Goal: Task Accomplishment & Management: Manage account settings

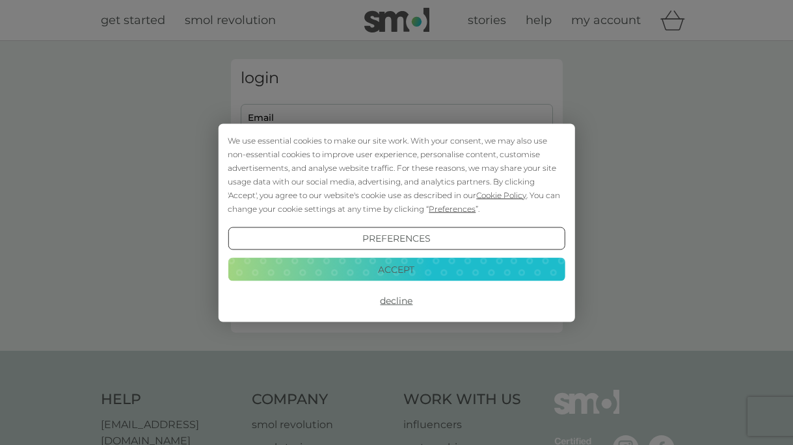
click at [401, 300] on button "Decline" at bounding box center [396, 300] width 337 height 23
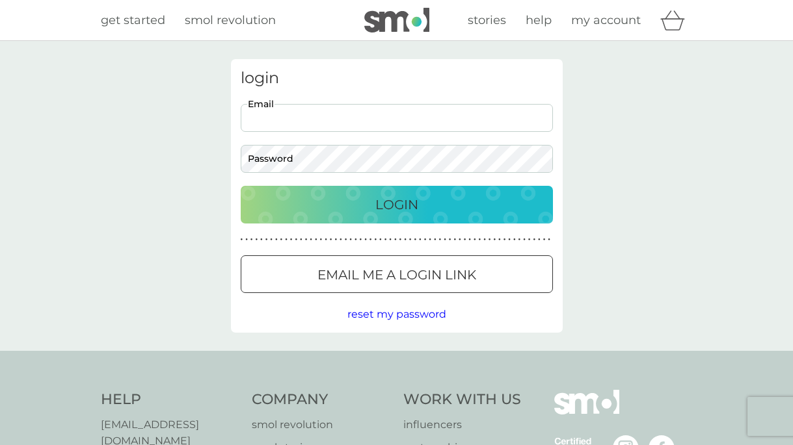
click at [373, 123] on input "Email" at bounding box center [397, 118] width 312 height 28
type input "[EMAIL_ADDRESS][DOMAIN_NAME]"
click at [403, 207] on p "Login" at bounding box center [396, 204] width 43 height 21
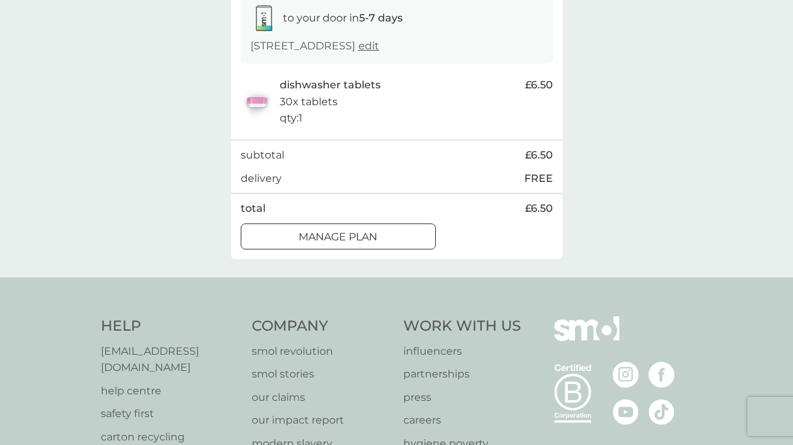
scroll to position [235, 0]
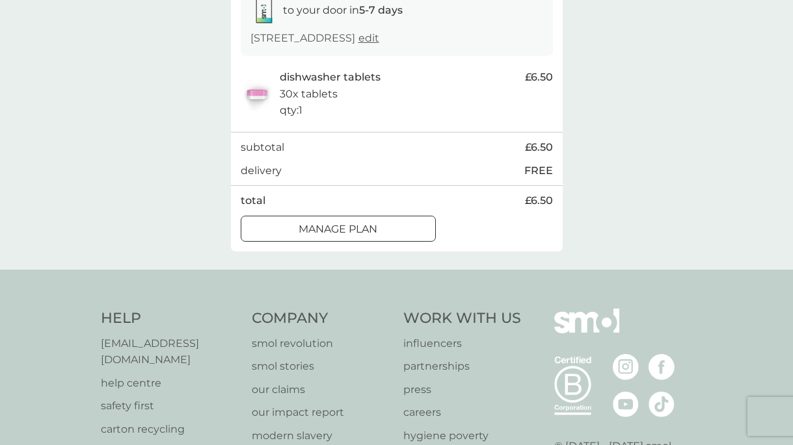
click at [352, 228] on div at bounding box center [338, 229] width 47 height 14
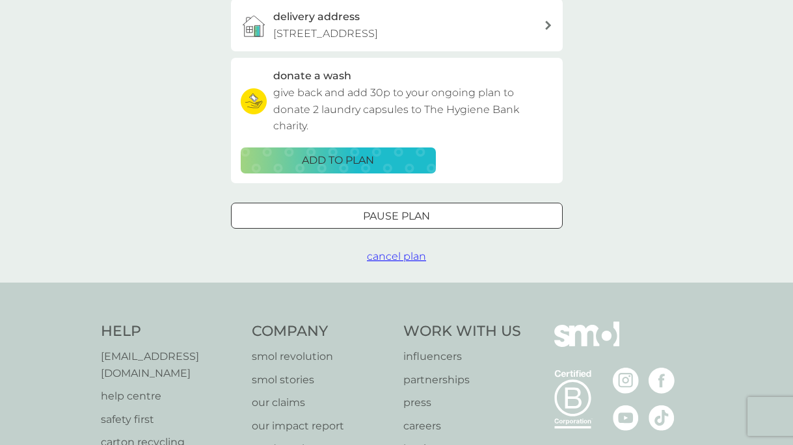
scroll to position [380, 0]
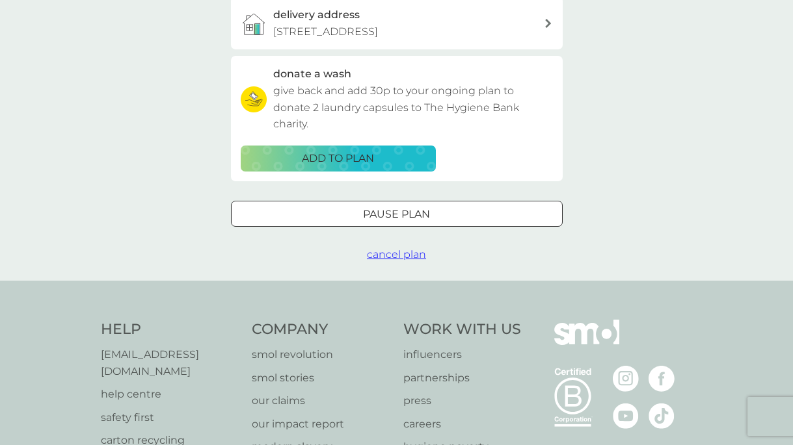
click at [380, 215] on div at bounding box center [396, 214] width 47 height 14
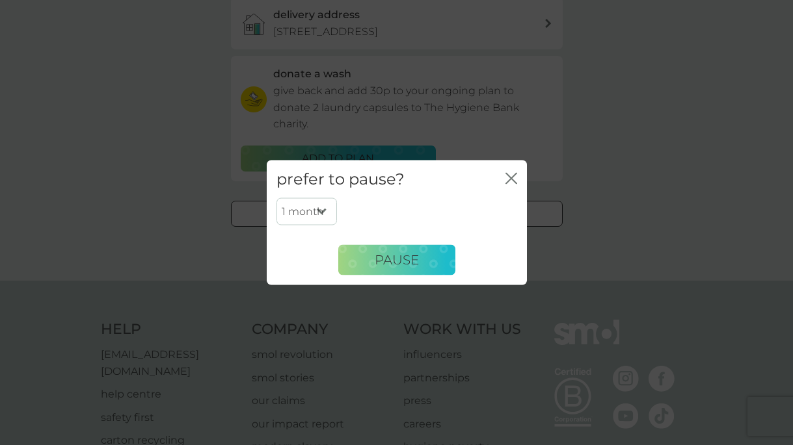
click at [324, 210] on select "1 month 2 months 3 months 4 months 5 months 6 months" at bounding box center [306, 211] width 60 height 27
click at [510, 179] on icon "close" at bounding box center [508, 178] width 5 height 10
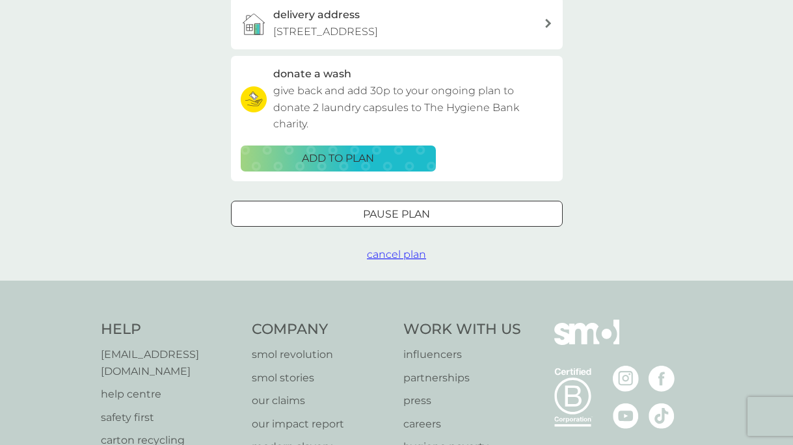
click at [388, 253] on span "cancel plan" at bounding box center [396, 254] width 59 height 12
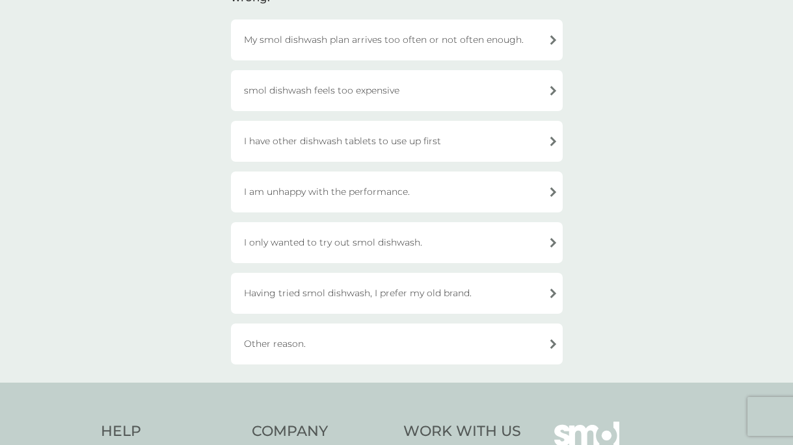
scroll to position [137, 0]
click at [369, 336] on div "Other reason." at bounding box center [397, 342] width 332 height 41
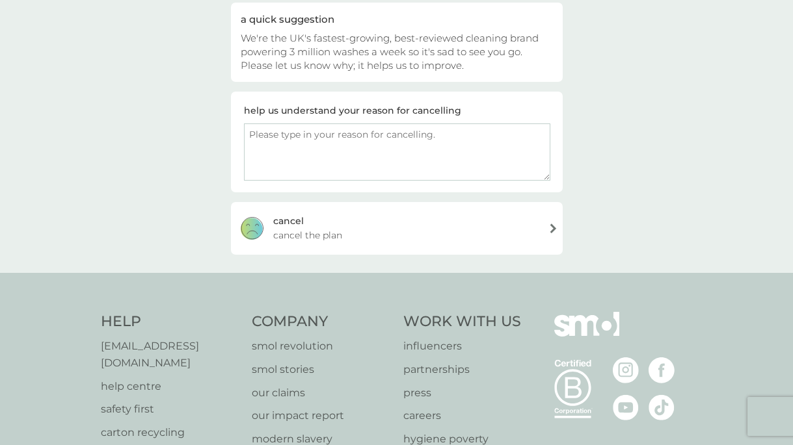
click at [375, 157] on textarea at bounding box center [397, 152] width 306 height 57
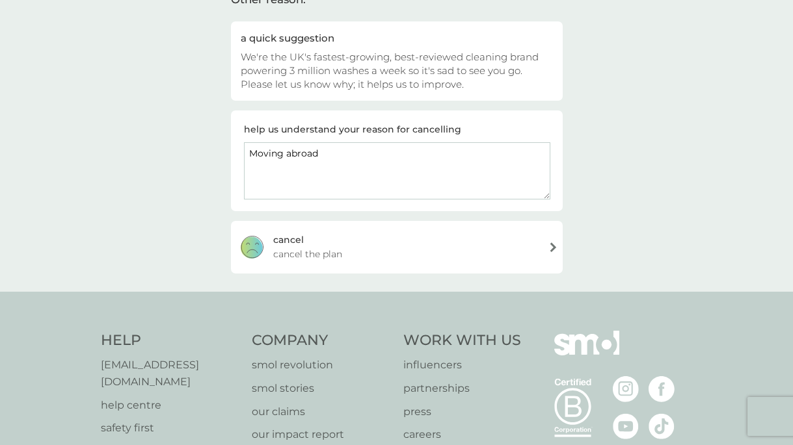
scroll to position [152, 0]
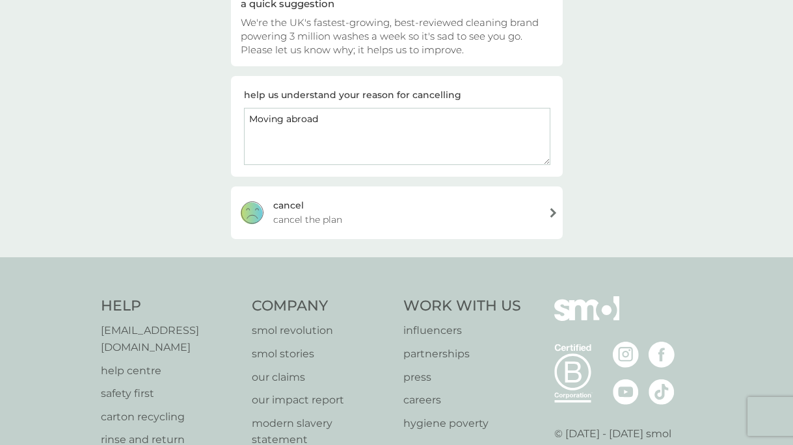
type textarea "Moving abroad"
click at [404, 214] on div "cancel cancel the plan" at bounding box center [397, 213] width 332 height 52
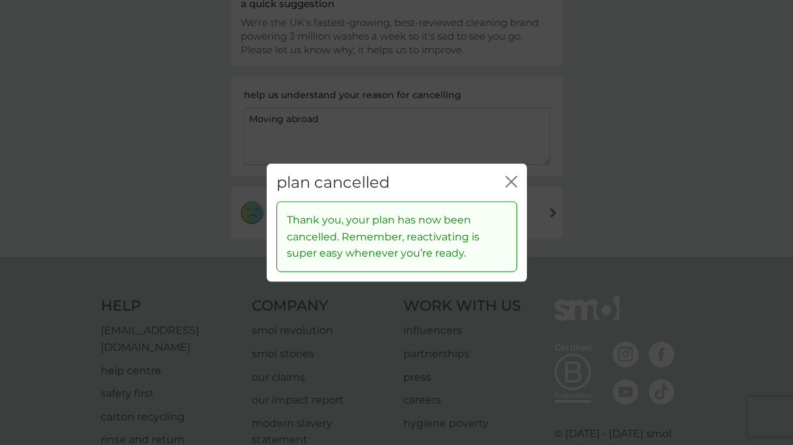
click at [508, 181] on icon "close" at bounding box center [511, 182] width 12 height 12
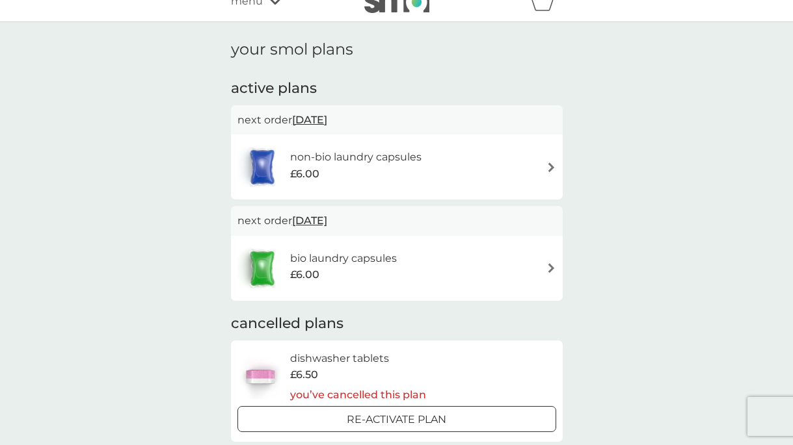
scroll to position [11, 0]
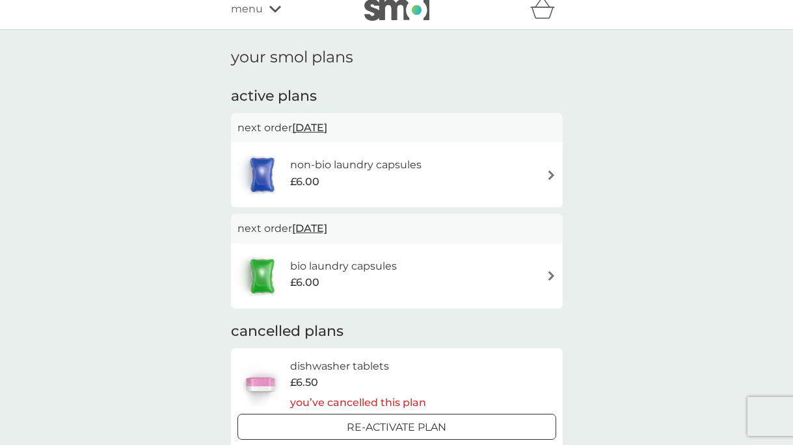
click at [486, 173] on div "non-bio laundry capsules £6.00" at bounding box center [396, 175] width 319 height 46
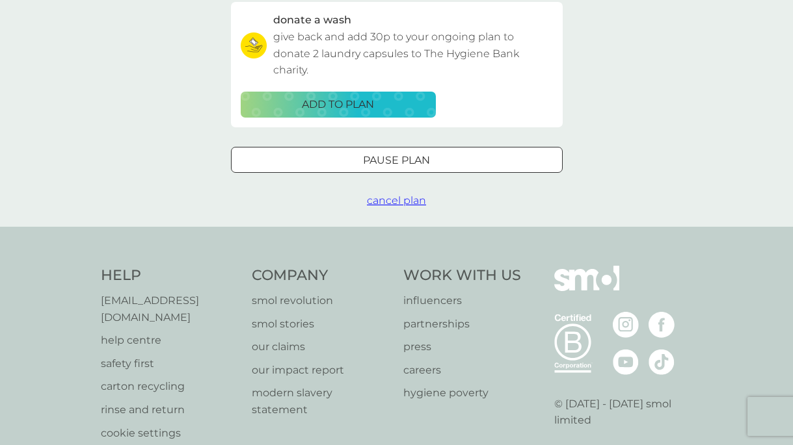
scroll to position [452, 0]
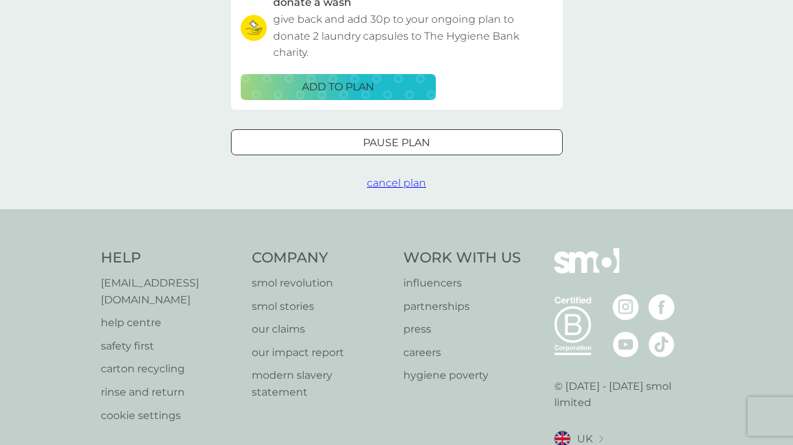
click at [385, 180] on span "cancel plan" at bounding box center [396, 183] width 59 height 12
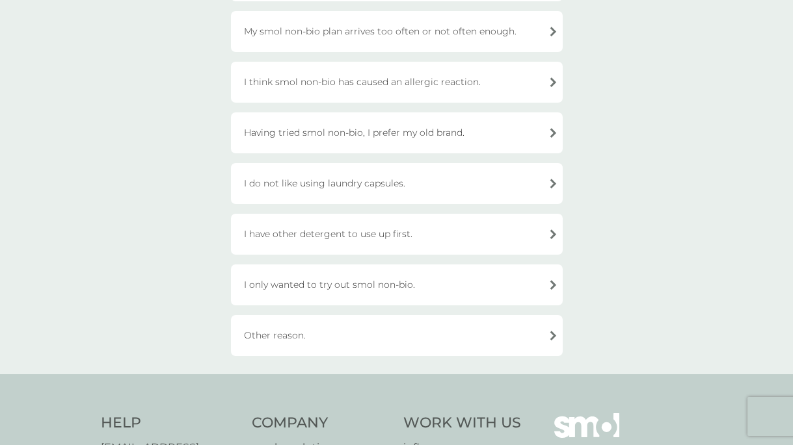
click at [367, 338] on div "Other reason." at bounding box center [397, 335] width 332 height 41
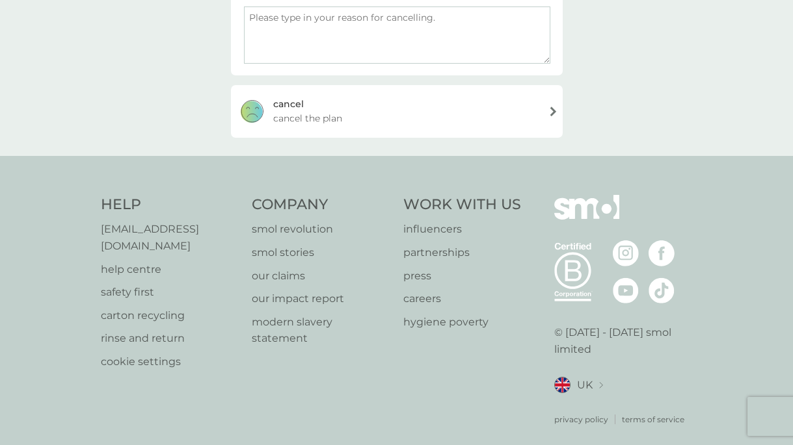
click at [350, 51] on textarea at bounding box center [397, 35] width 306 height 57
type textarea "Moving abroad"
click at [441, 117] on div "cancel cancel the plan" at bounding box center [397, 111] width 332 height 52
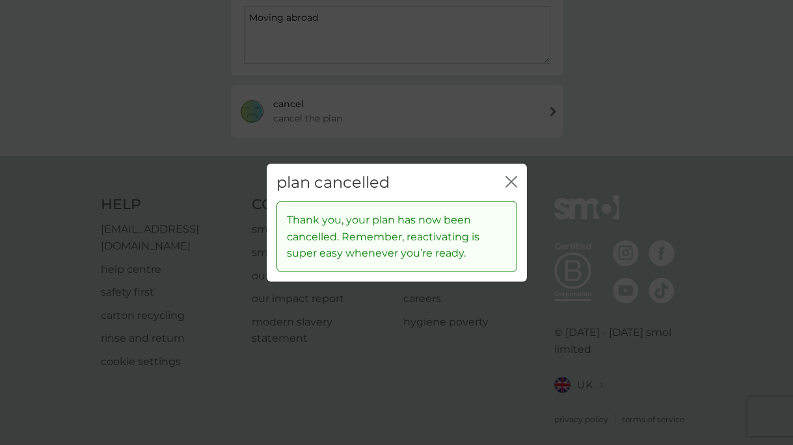
click at [512, 177] on icon "close" at bounding box center [511, 182] width 12 height 12
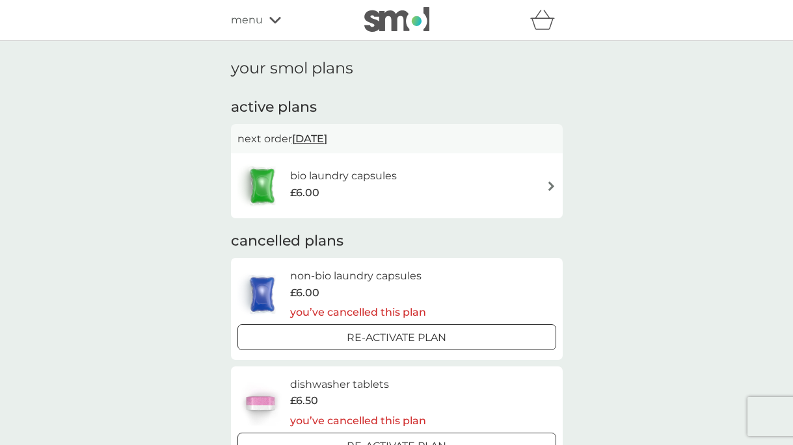
click at [441, 185] on div "bio laundry capsules £6.00" at bounding box center [396, 186] width 319 height 46
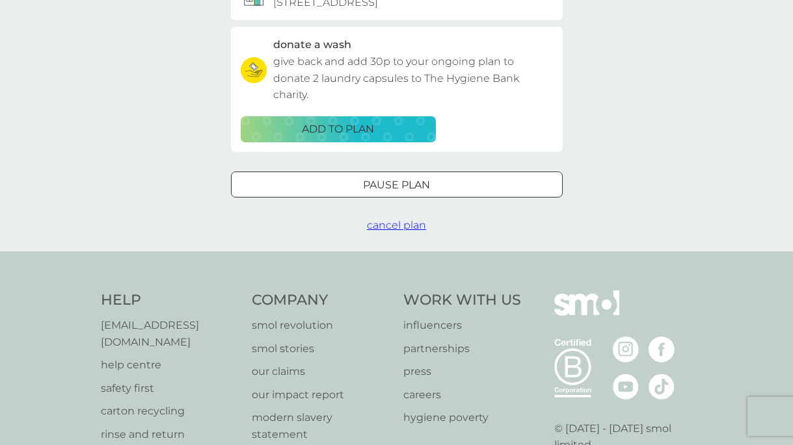
scroll to position [508, 0]
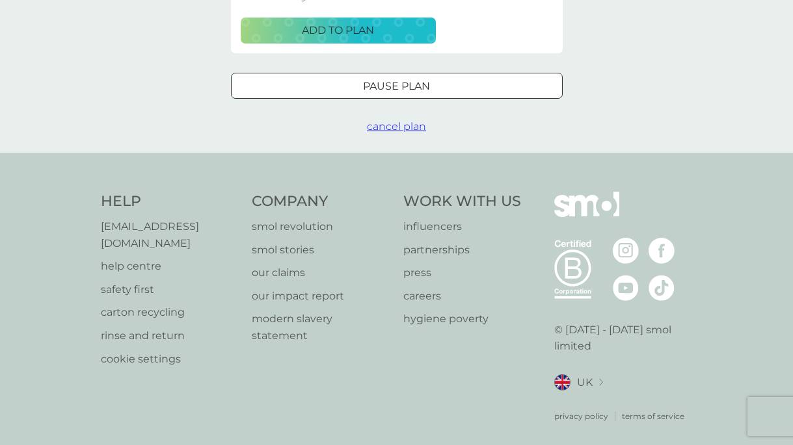
click at [398, 127] on span "cancel plan" at bounding box center [396, 126] width 59 height 12
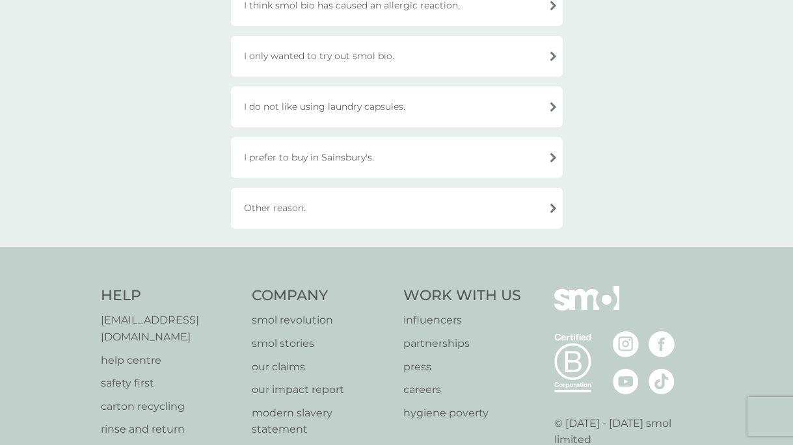
click at [332, 206] on div "Other reason." at bounding box center [397, 208] width 332 height 41
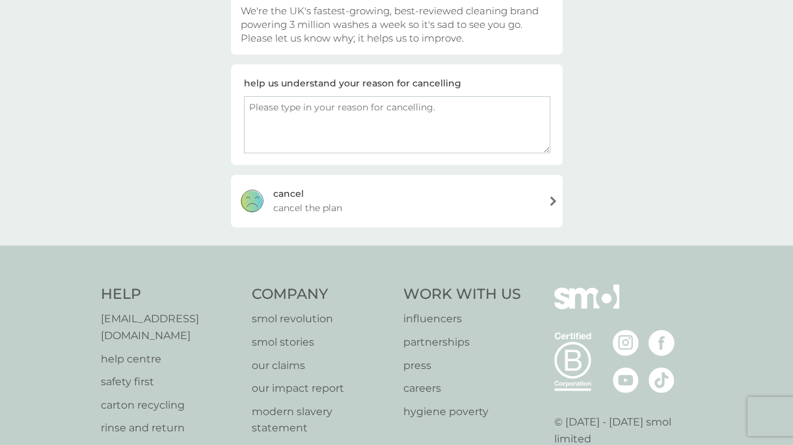
scroll to position [155, 0]
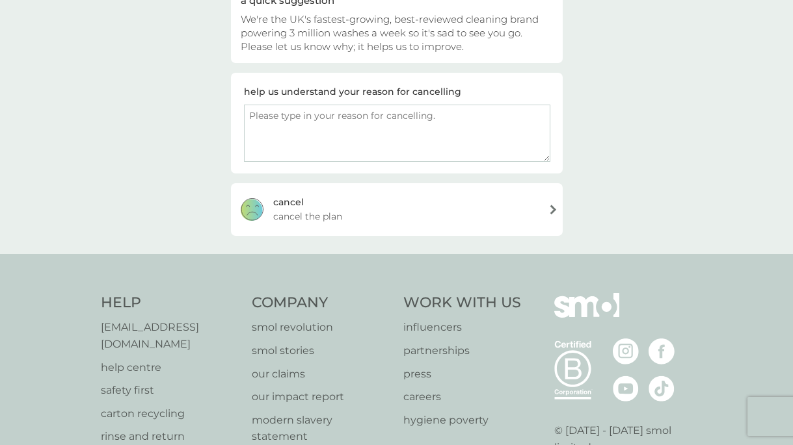
click at [301, 138] on textarea at bounding box center [397, 133] width 306 height 57
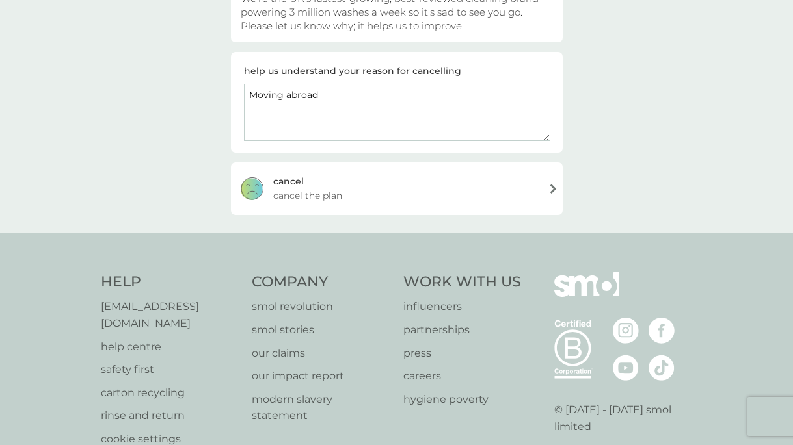
scroll to position [254, 0]
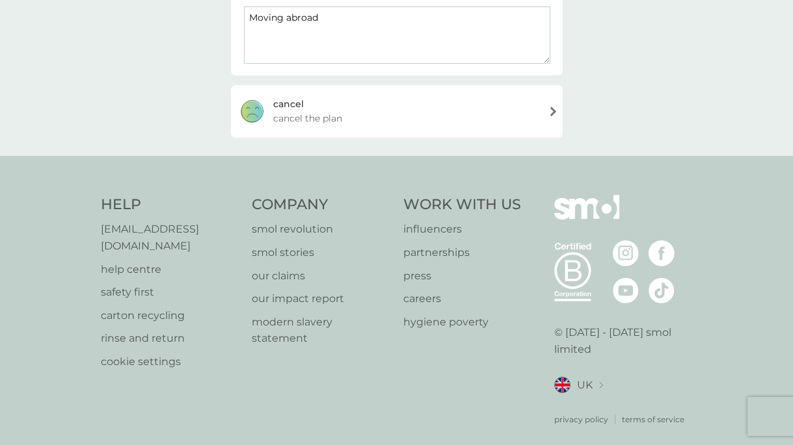
type textarea "Moving abroad"
click at [312, 120] on span "cancel the plan" at bounding box center [307, 118] width 69 height 14
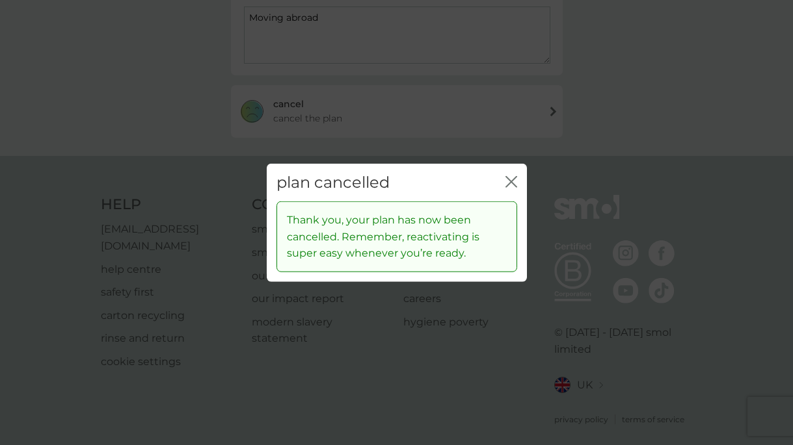
click at [508, 183] on icon "close" at bounding box center [511, 182] width 12 height 12
